Goal: Understand process/instructions: Learn about a topic

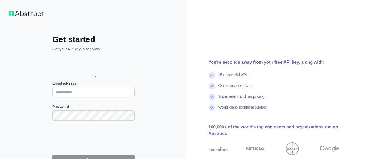
click at [88, 90] on input "Email address" at bounding box center [93, 92] width 82 height 10
type input "**********"
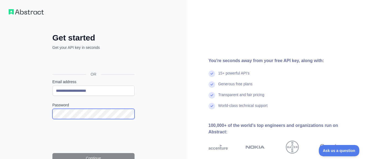
scroll to position [62, 0]
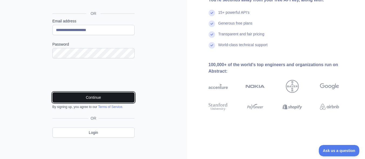
click at [121, 93] on button "Continue" at bounding box center [93, 97] width 82 height 10
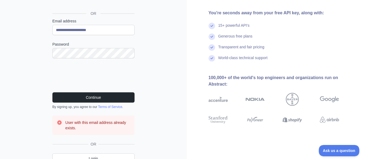
scroll to position [88, 0]
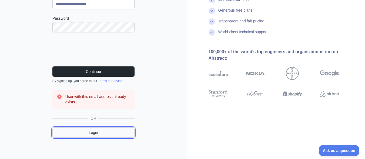
click at [100, 136] on link "Login" at bounding box center [93, 133] width 82 height 10
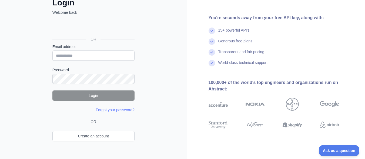
scroll to position [20, 0]
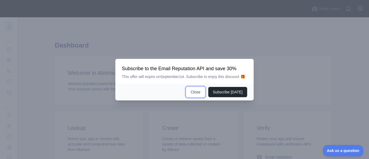
click at [199, 92] on button "Close" at bounding box center [195, 92] width 19 height 10
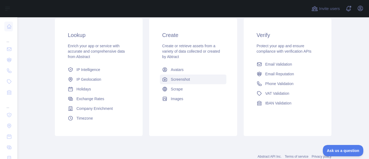
scroll to position [81, 0]
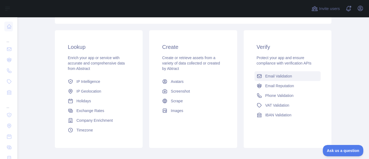
click at [275, 75] on span "Email Validation" at bounding box center [278, 76] width 27 height 5
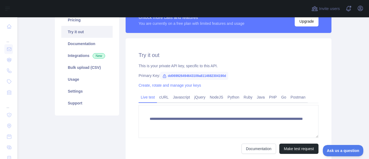
scroll to position [48, 0]
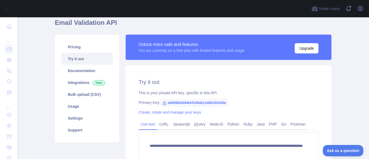
click at [195, 102] on span "dd069926494643109a8114682304190d" at bounding box center [194, 103] width 68 height 8
copy span "dd069926494643109a8114682304190d"
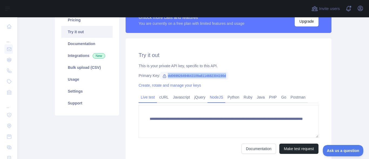
click at [212, 100] on link "NodeJS" at bounding box center [217, 97] width 18 height 9
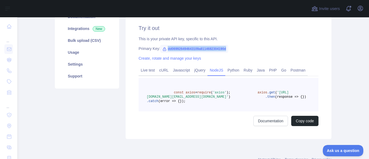
drag, startPoint x: 169, startPoint y: 98, endPoint x: 228, endPoint y: 103, distance: 59.4
click at [228, 99] on span "axios .get ( '[URL][DOMAIN_NAME][EMAIL_ADDRESS][DOMAIN_NAME]' )" at bounding box center [218, 95] width 142 height 8
copy span "axios .get ( '[URL][DOMAIN_NAME]"
